Goal: Complete application form: Complete application form

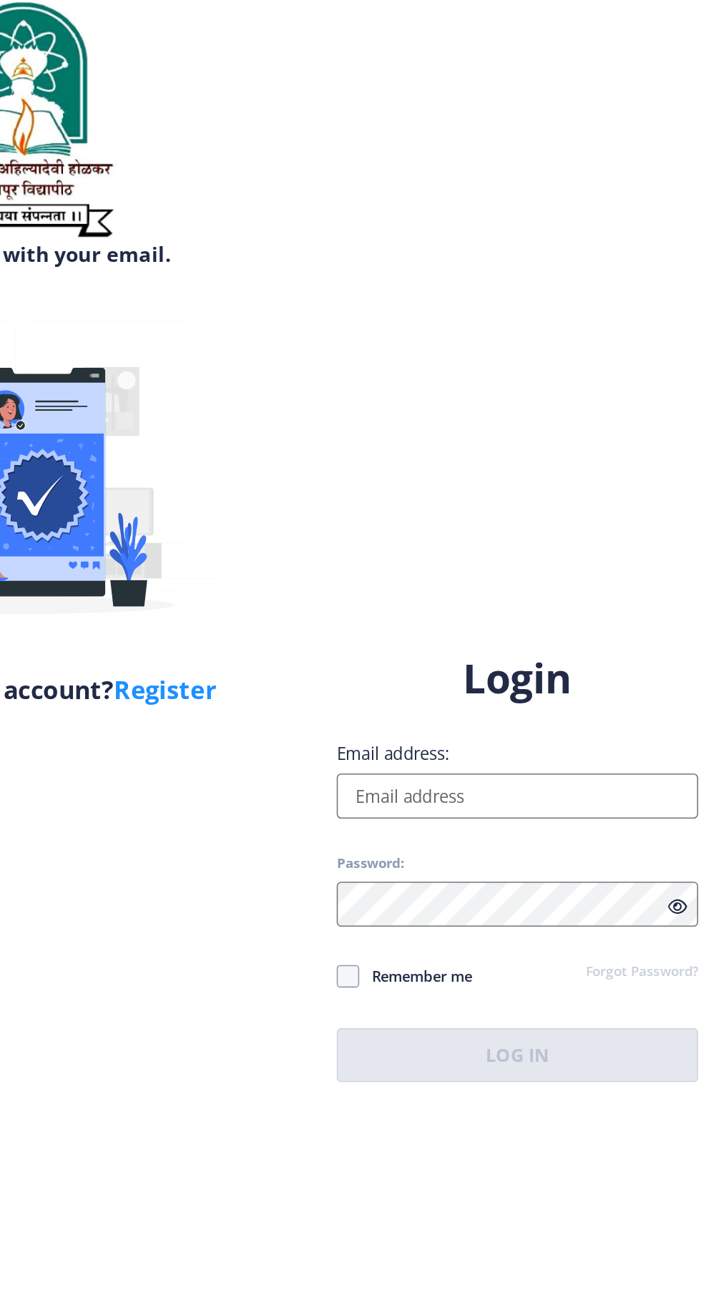
click at [511, 604] on input "Email address:" at bounding box center [509, 589] width 230 height 29
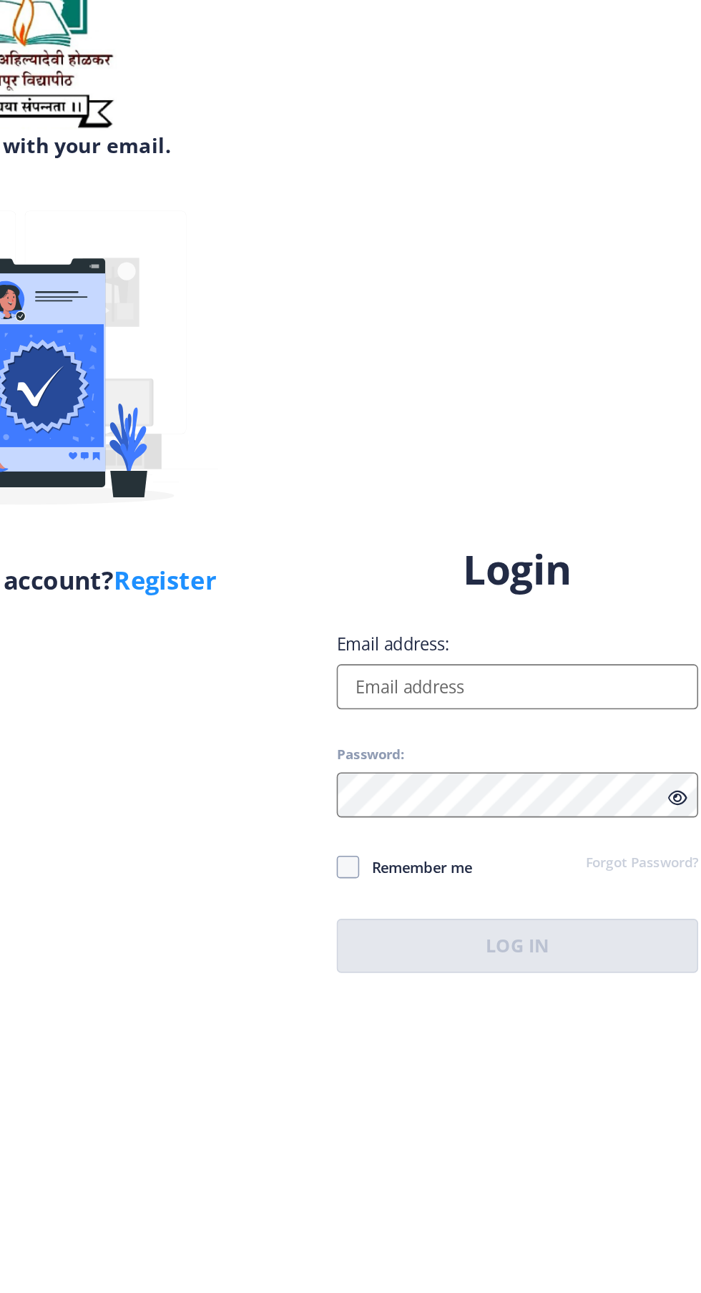
type input "[EMAIL_ADDRESS][DOMAIN_NAME]"
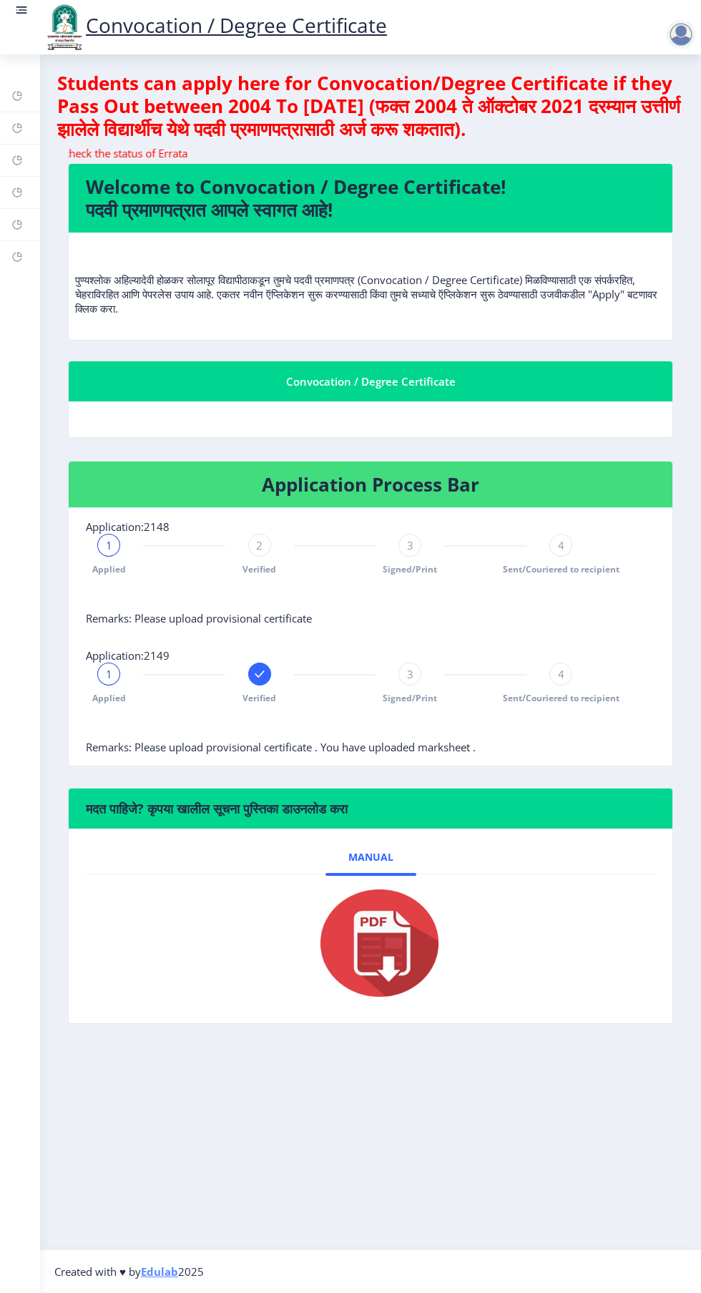
click at [21, 12] on rect at bounding box center [21, 10] width 14 height 14
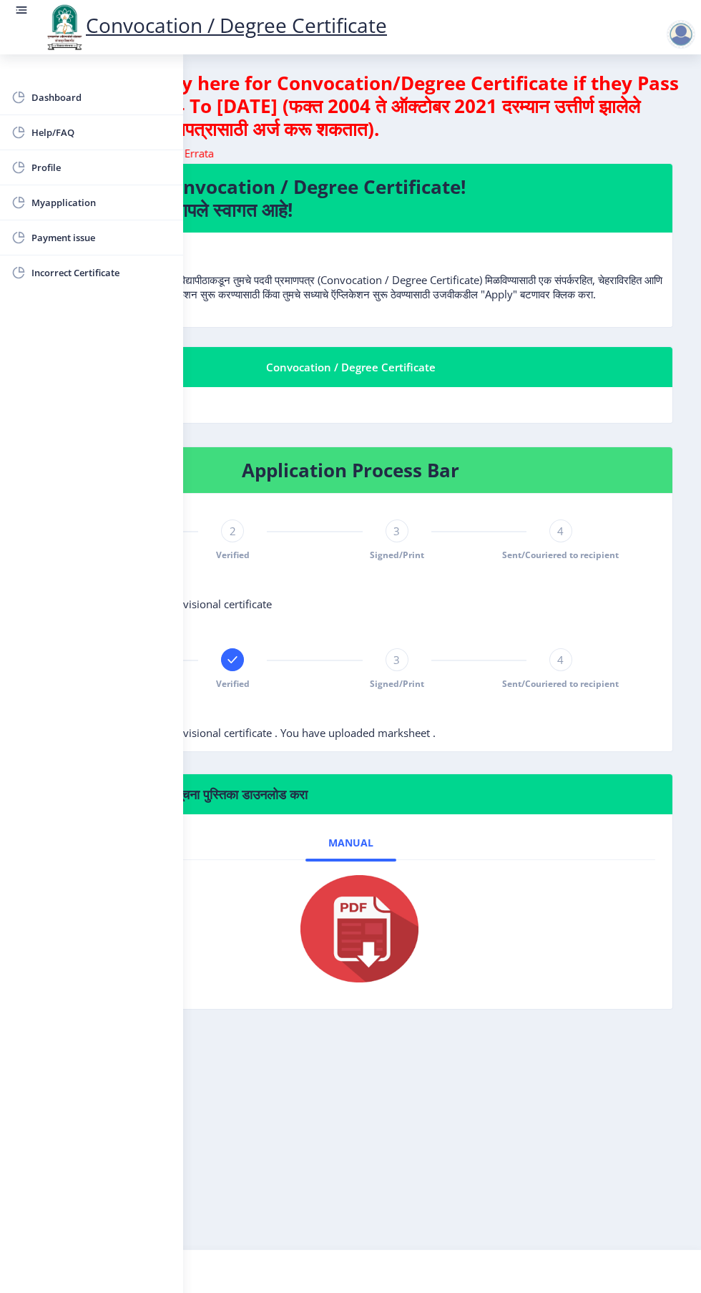
click at [59, 205] on span "Myapplication" at bounding box center [101, 202] width 140 height 17
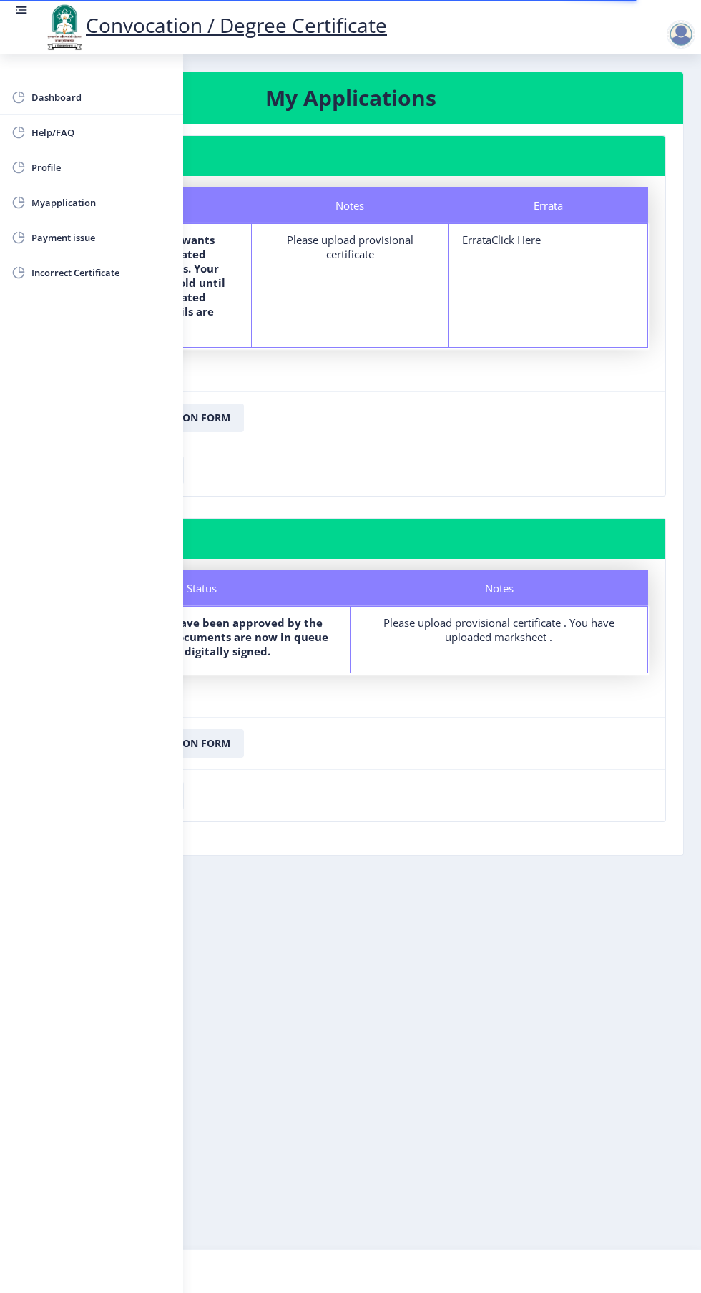
click at [21, 10] on rect at bounding box center [23, 9] width 9 height 1
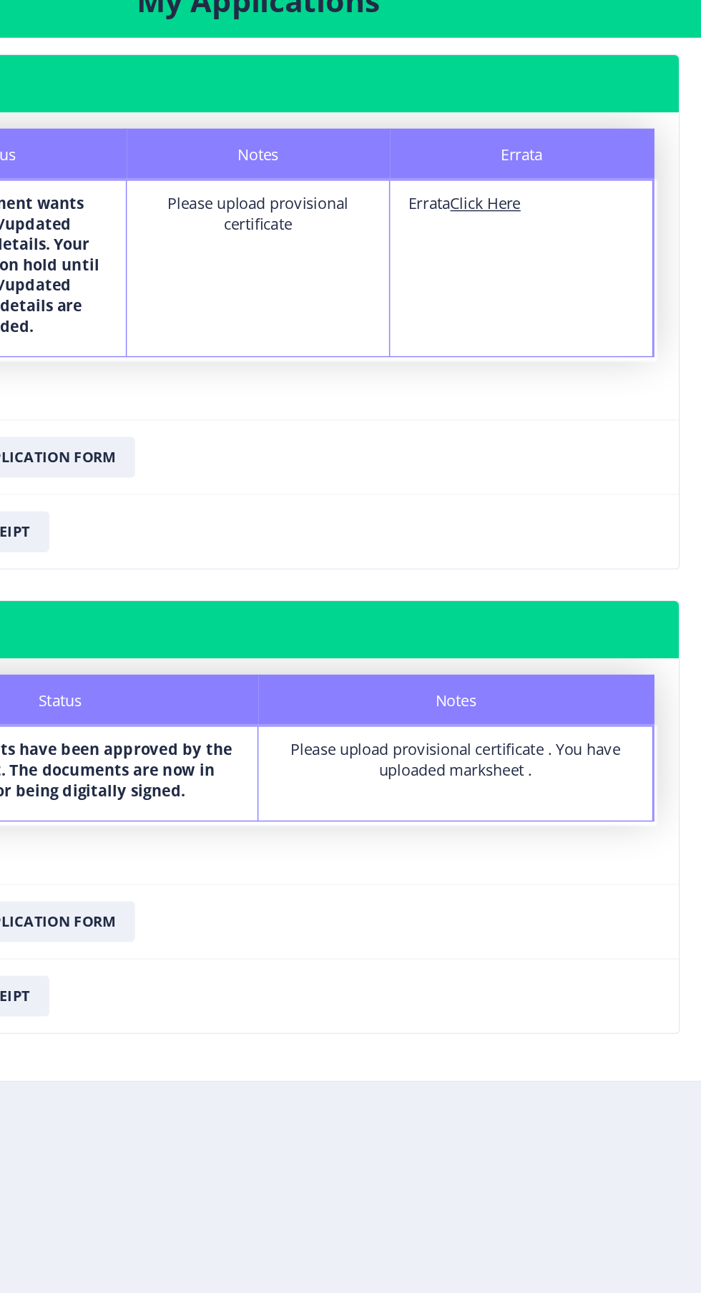
click at [550, 241] on u "Click Here" at bounding box center [529, 240] width 49 height 14
select select
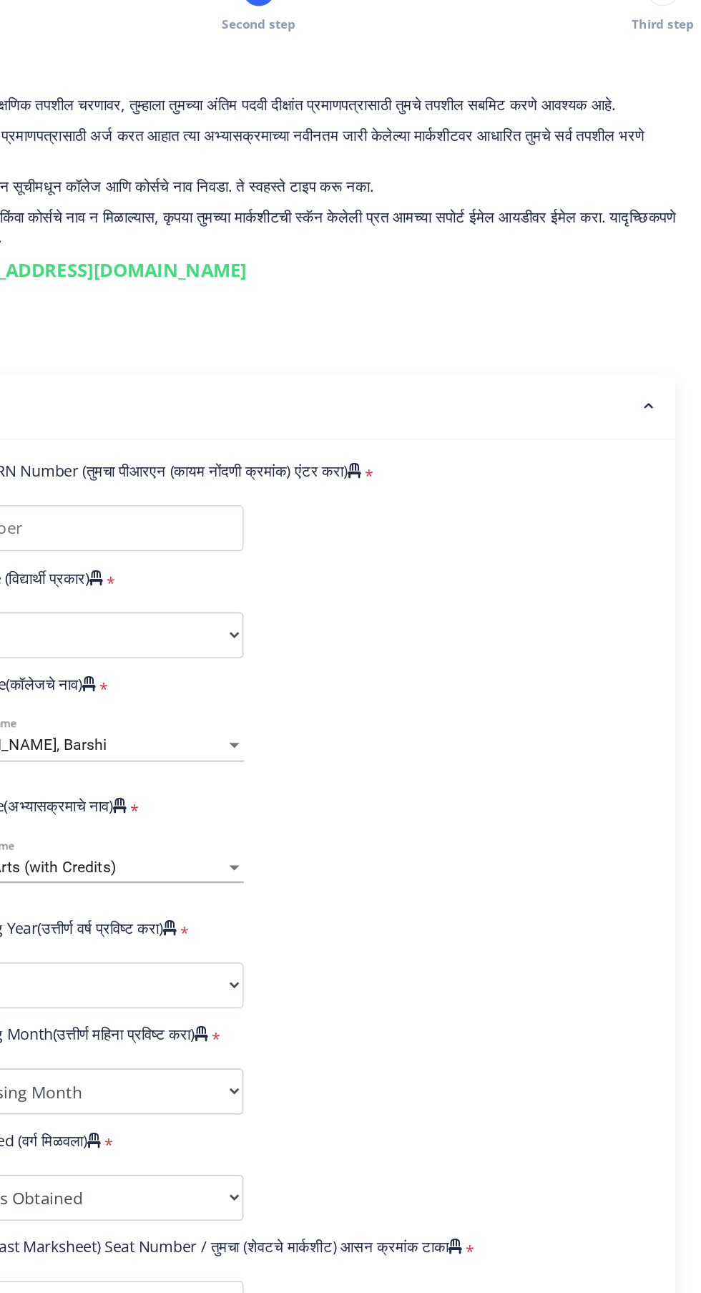
type input "2011032500019945"
select select "Regular"
select select "2016"
select select "March"
select select "FIRST CLASS"
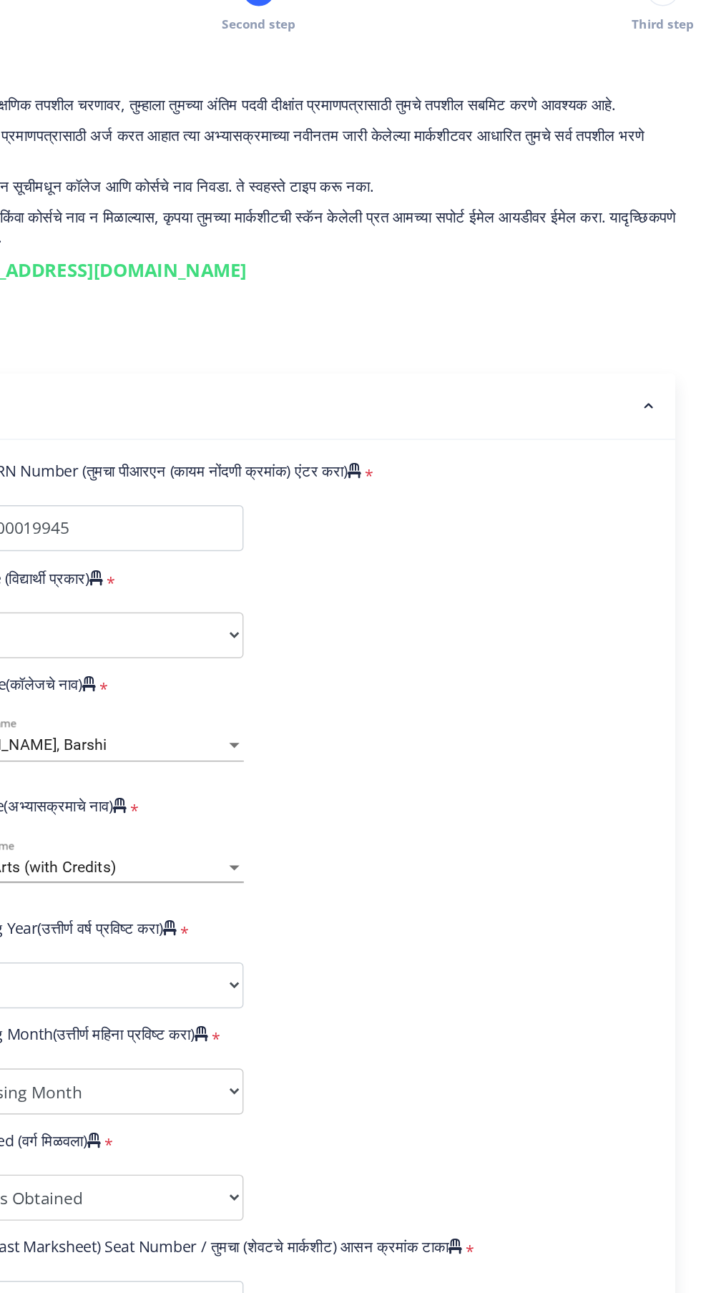
type input "186176"
type input "[PERSON_NAME] [PERSON_NAME] [PERSON_NAME]"
type input "[PERSON_NAME]"
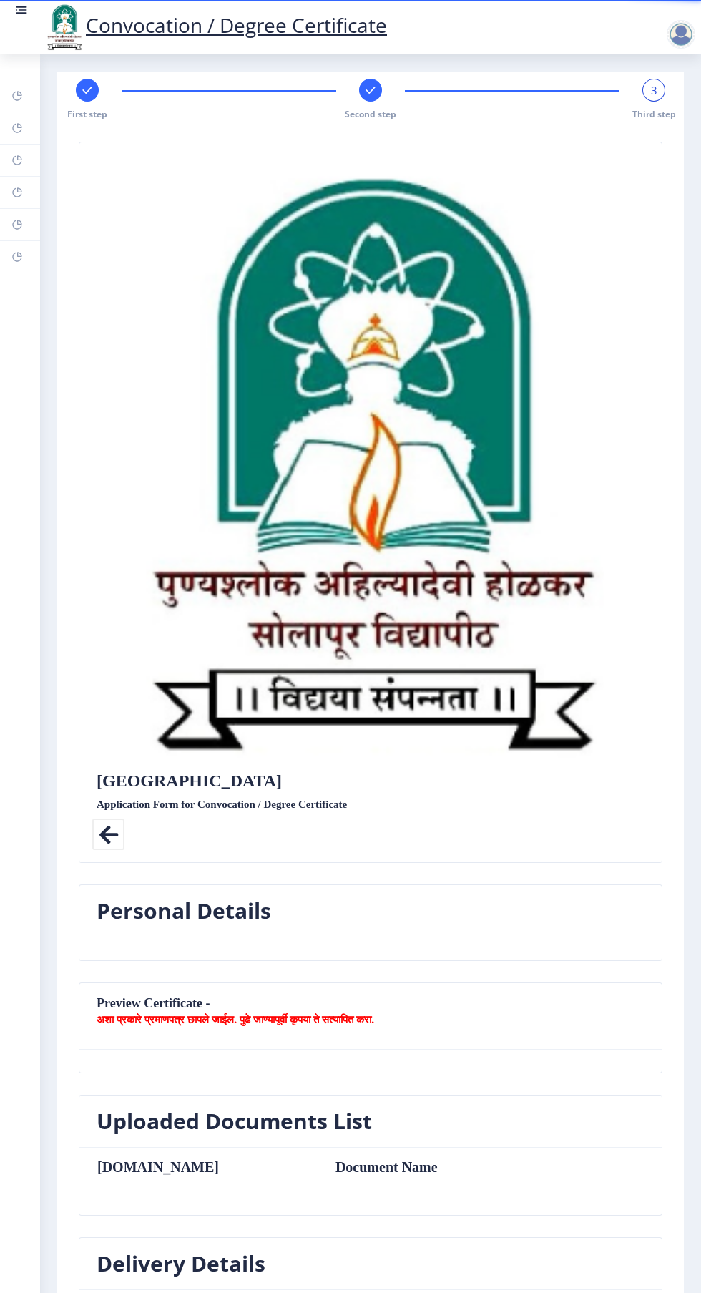
click at [87, 90] on rect at bounding box center [87, 90] width 14 height 14
select select "Regular"
select select "English"
select select "2016"
select select "March"
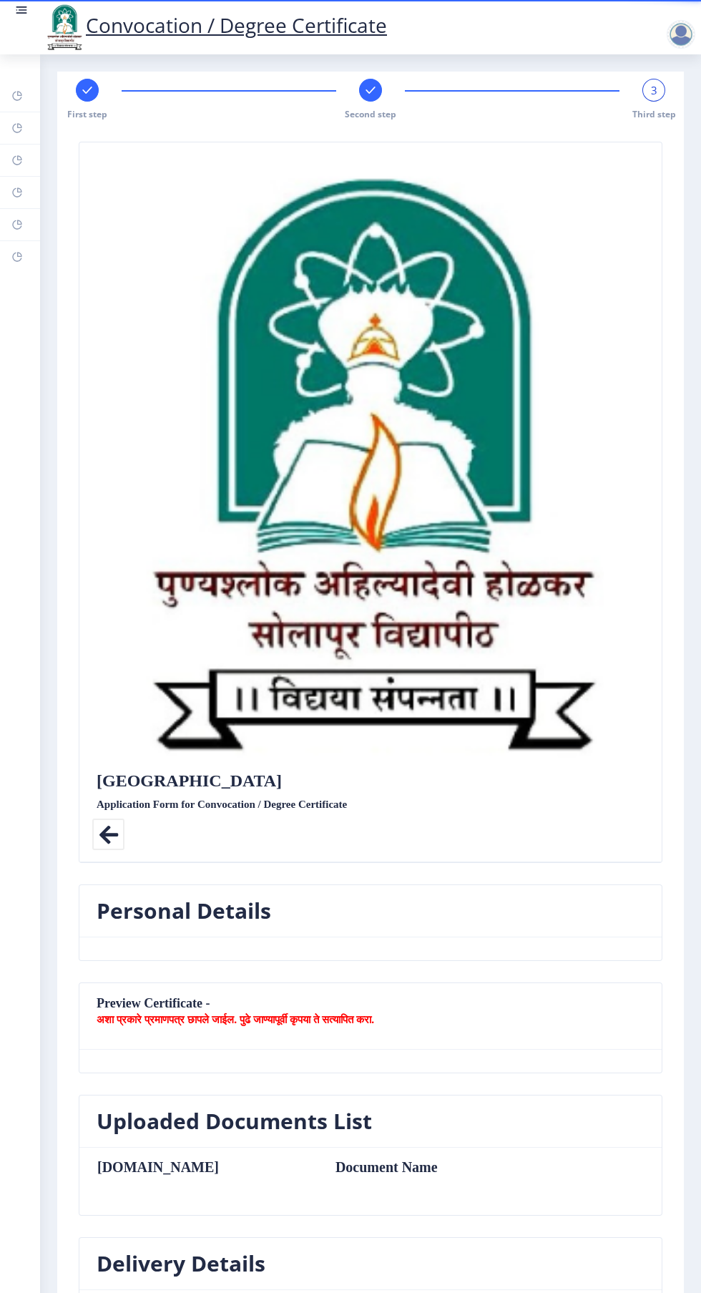
select select "FIRST CLASS"
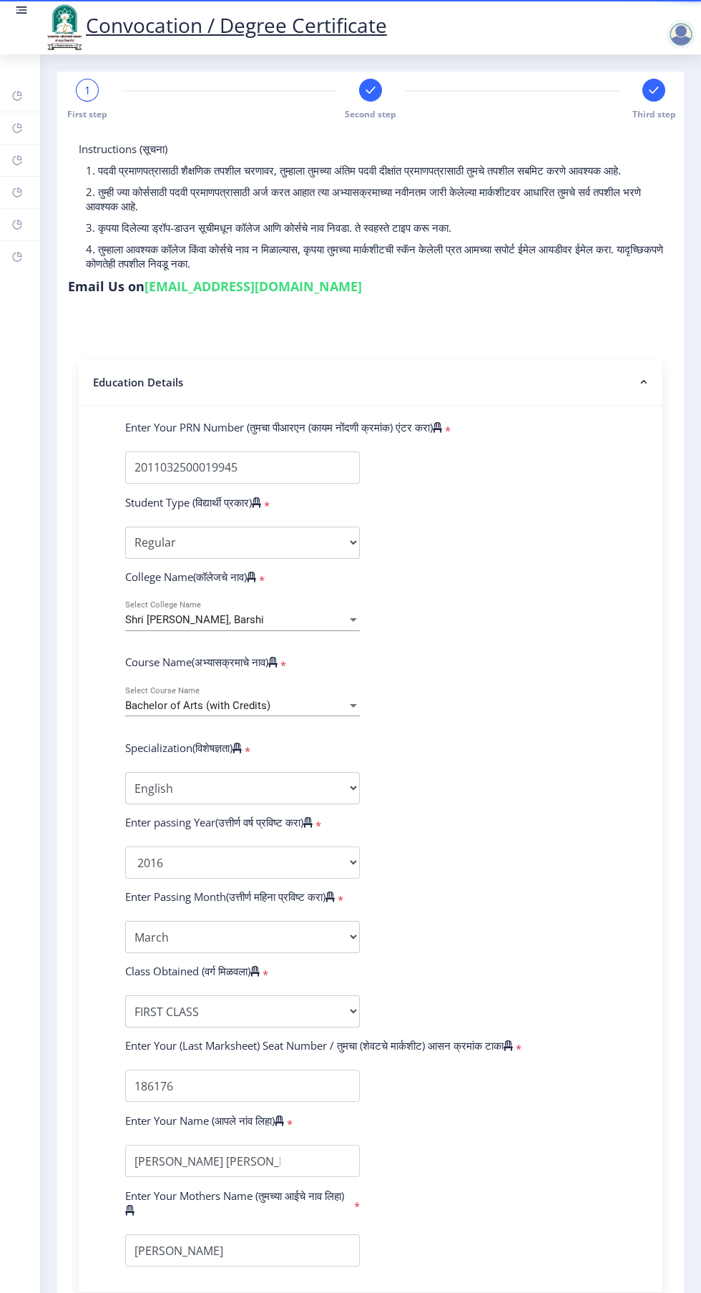
scroll to position [18, 0]
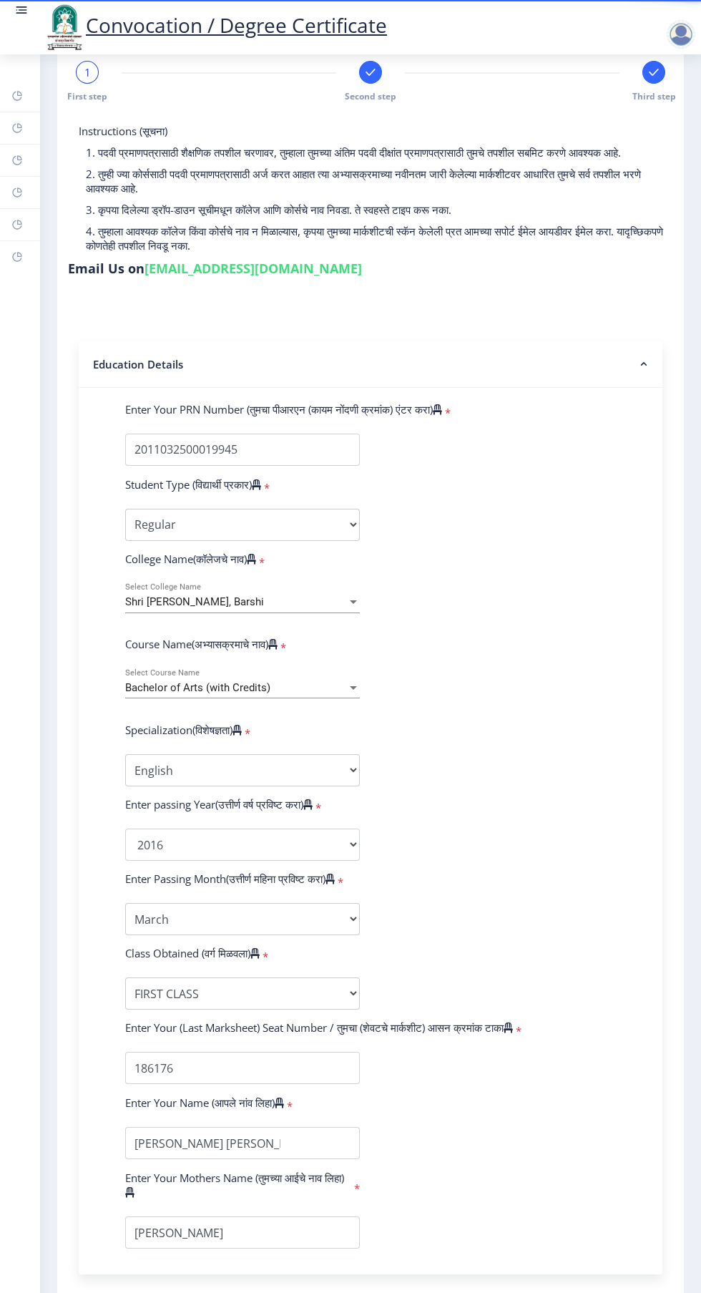
click at [21, 7] on rect at bounding box center [21, 6] width 11 height 1
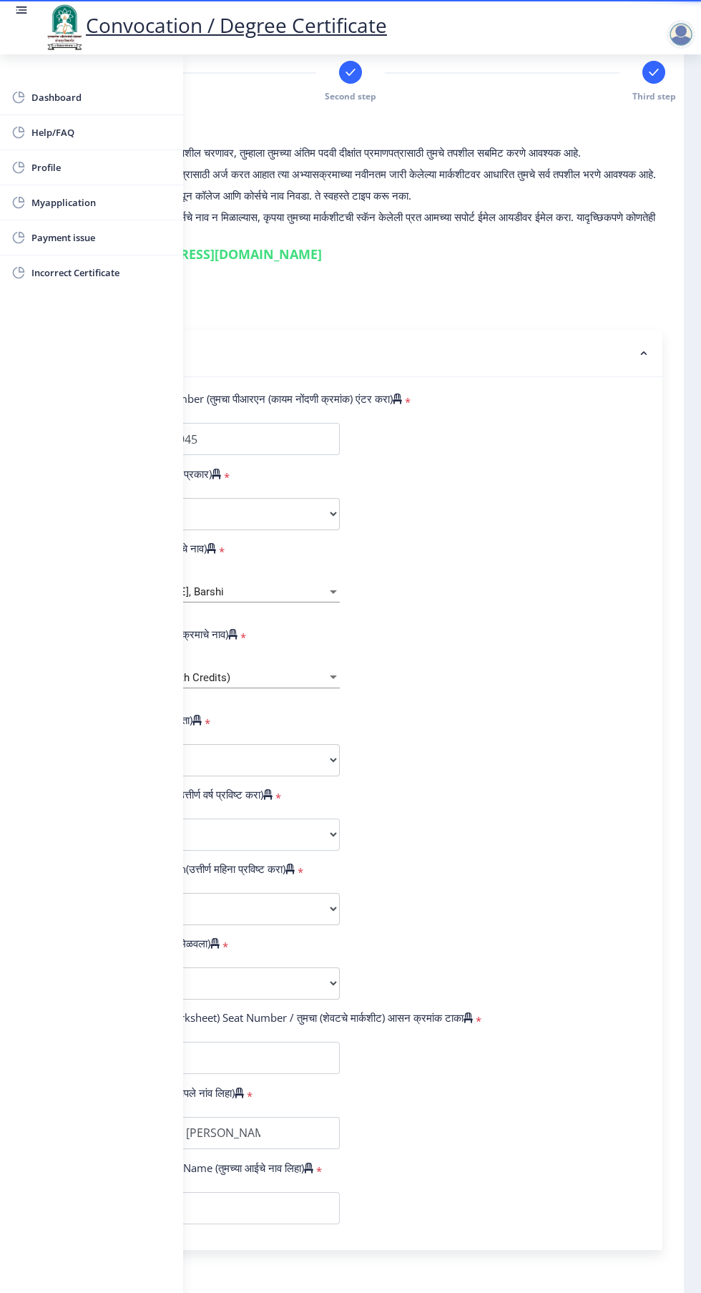
click at [204, 263] on link "[EMAIL_ADDRESS][DOMAIN_NAME]" at bounding box center [213, 253] width 218 height 17
click at [77, 205] on span "Myapplication" at bounding box center [101, 202] width 140 height 17
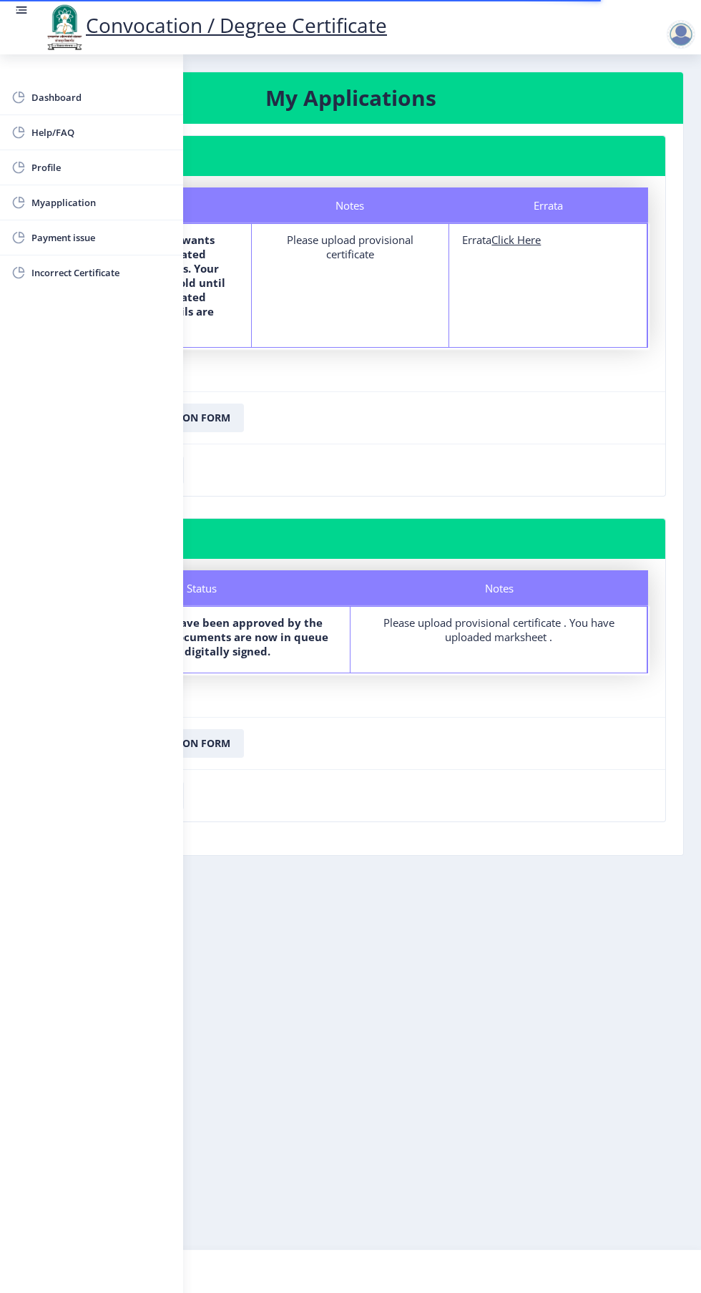
click at [311, 363] on nb-card-body "Status Notes Errata Status The department wants additional/updated documents/de…" at bounding box center [351, 283] width 630 height 215
click at [21, 10] on rect at bounding box center [23, 9] width 9 height 1
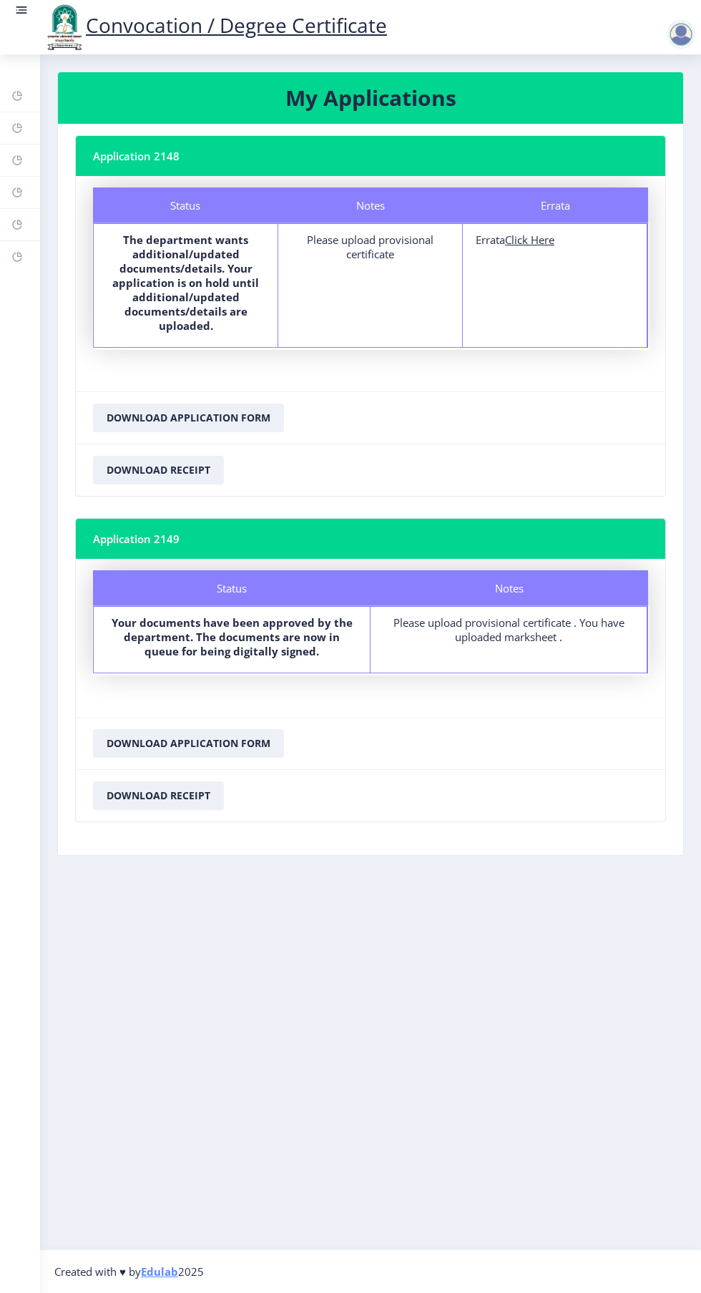
click at [548, 235] on u "Click Here" at bounding box center [529, 240] width 49 height 14
select select
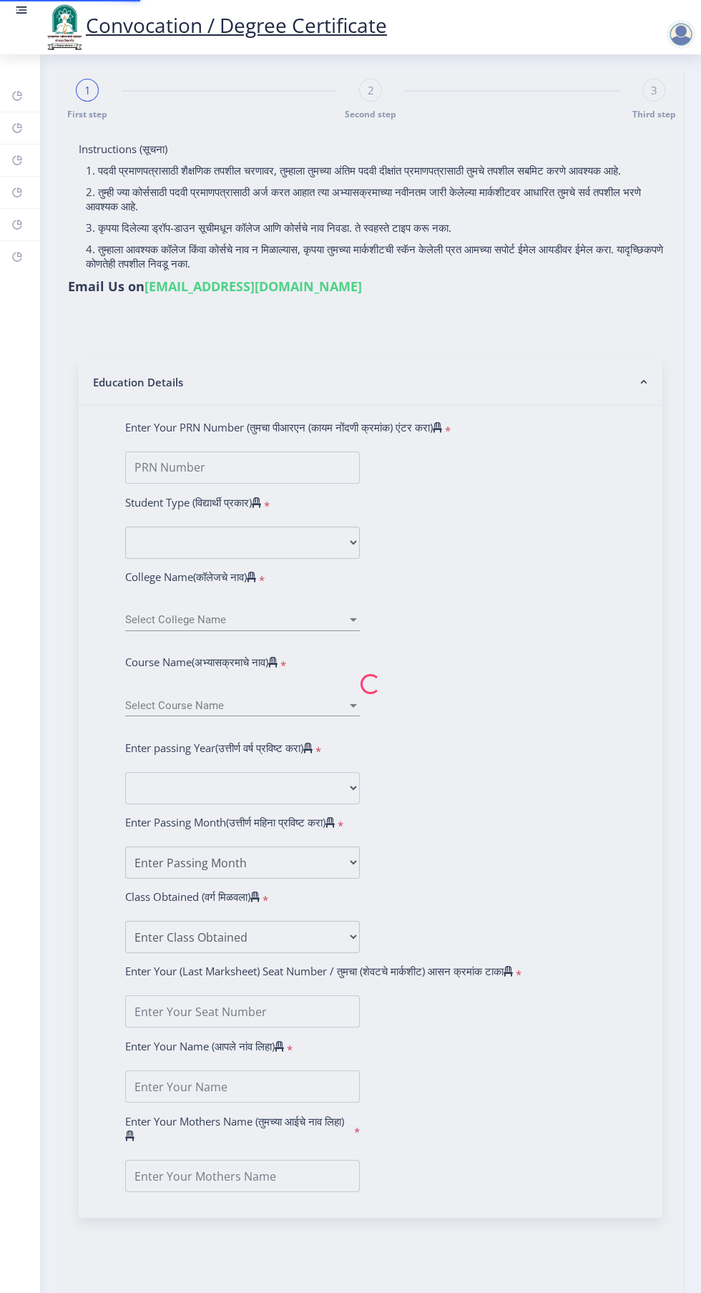
type input "[PERSON_NAME] [PERSON_NAME]"
type input "[PERSON_NAME]"
